Goal: Transaction & Acquisition: Download file/media

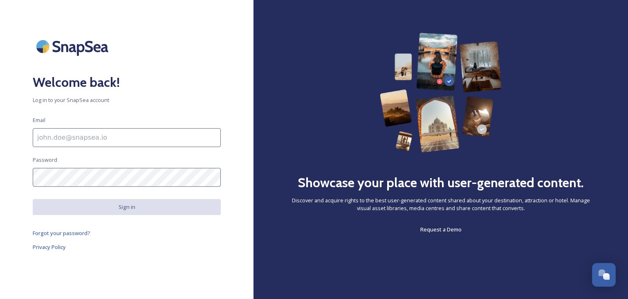
click at [31, 142] on div "Welcome back! Log in to your SnapSea account Email Password Sign in Forgot your…" at bounding box center [127, 149] width 254 height 233
type input "[EMAIL_ADDRESS][DOMAIN_NAME]"
click at [64, 167] on div "Welcome back! Log in to your SnapSea account Email [EMAIL_ADDRESS][DOMAIN_NAME]…" at bounding box center [127, 149] width 254 height 233
click at [204, 147] on div "Welcome back! Log in to your SnapSea account Email [EMAIL_ADDRESS][DOMAIN_NAME]…" at bounding box center [127, 149] width 254 height 233
click at [254, 157] on div "Showcase your place with user-generated content. Discover and acquire rights to…" at bounding box center [441, 149] width 375 height 299
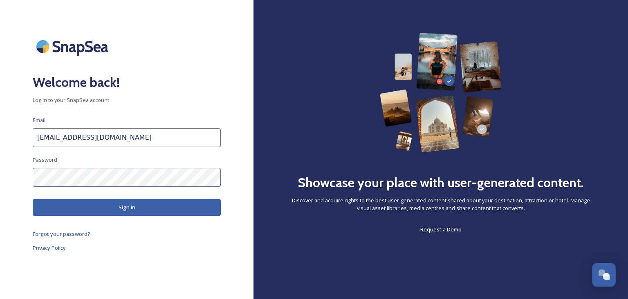
click at [101, 214] on button "Sign in" at bounding box center [127, 207] width 188 height 17
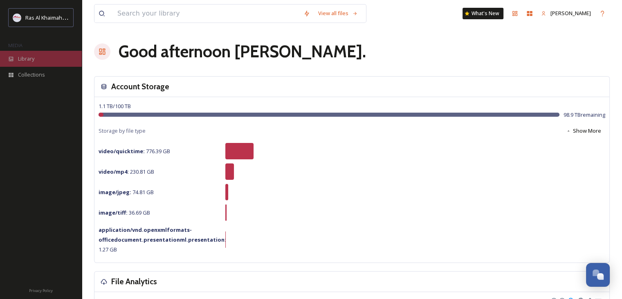
click at [31, 55] on span "Library" at bounding box center [26, 59] width 16 height 8
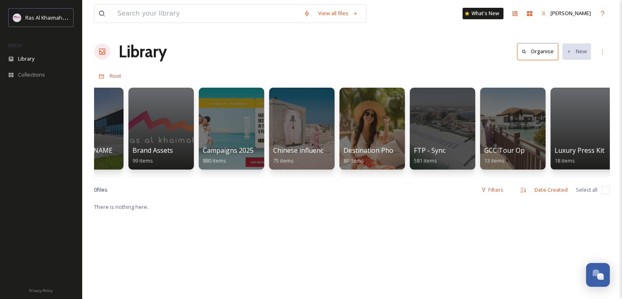
scroll to position [0, 1024]
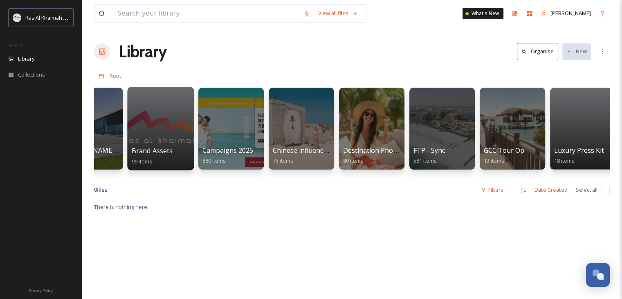
click at [174, 137] on div at bounding box center [160, 128] width 67 height 83
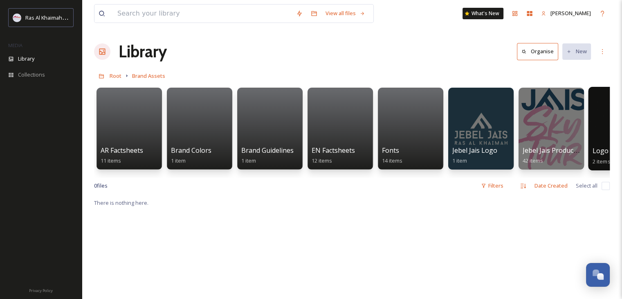
click at [600, 120] on div at bounding box center [621, 128] width 67 height 83
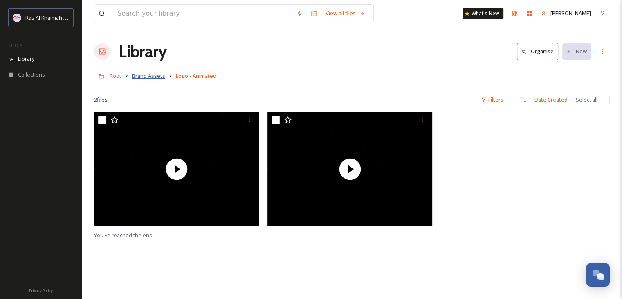
click at [146, 76] on span "Brand Assets" at bounding box center [148, 75] width 33 height 7
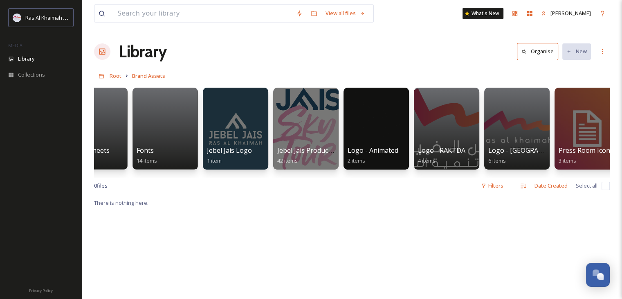
scroll to position [0, 267]
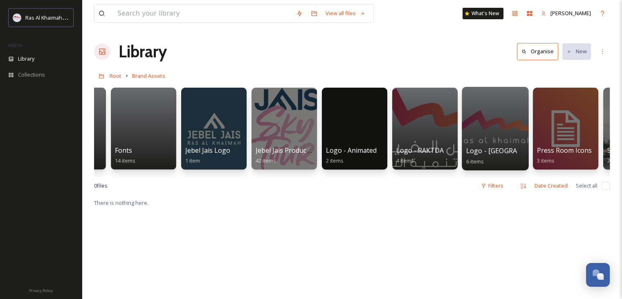
click at [515, 134] on div at bounding box center [495, 128] width 67 height 83
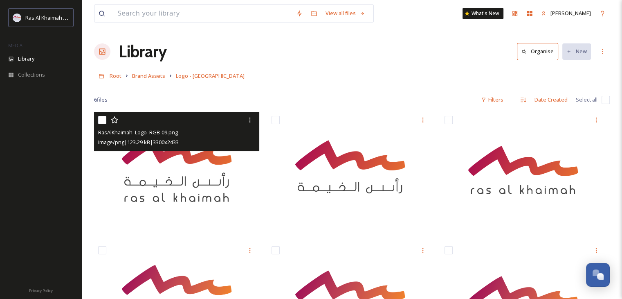
click at [99, 119] on input "checkbox" at bounding box center [102, 120] width 8 height 8
checkbox input "true"
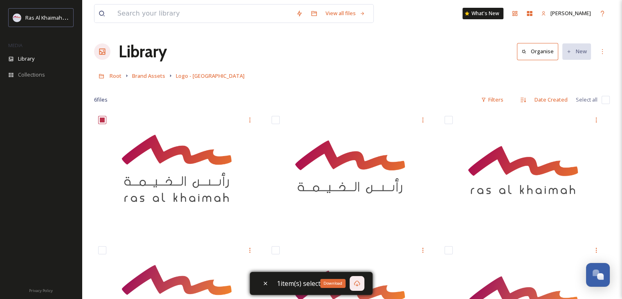
click at [360, 283] on div "Download" at bounding box center [357, 283] width 15 height 15
click at [283, 78] on div "Root Brand Assets Logo - Ras Al Khaimah" at bounding box center [352, 76] width 516 height 16
